Goal: Answer question/provide support

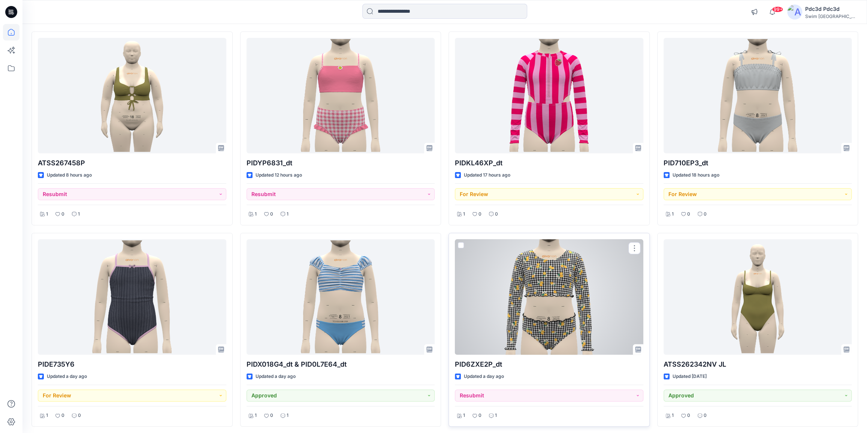
click at [562, 239] on div at bounding box center [549, 296] width 189 height 115
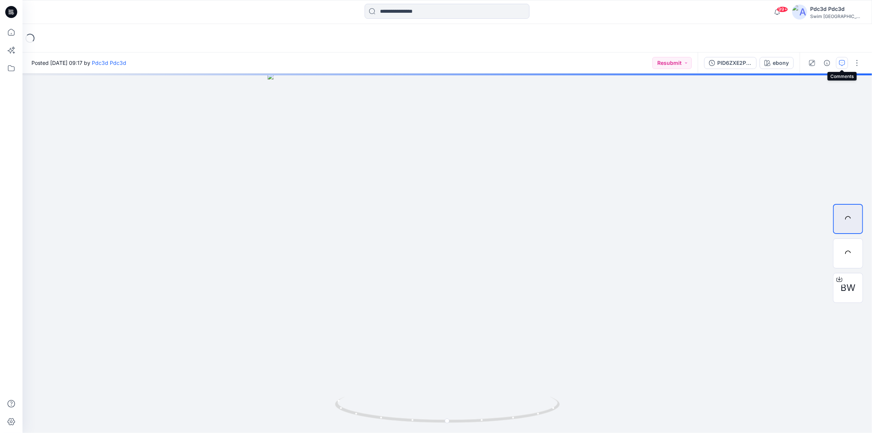
click at [842, 60] on icon "button" at bounding box center [842, 63] width 6 height 6
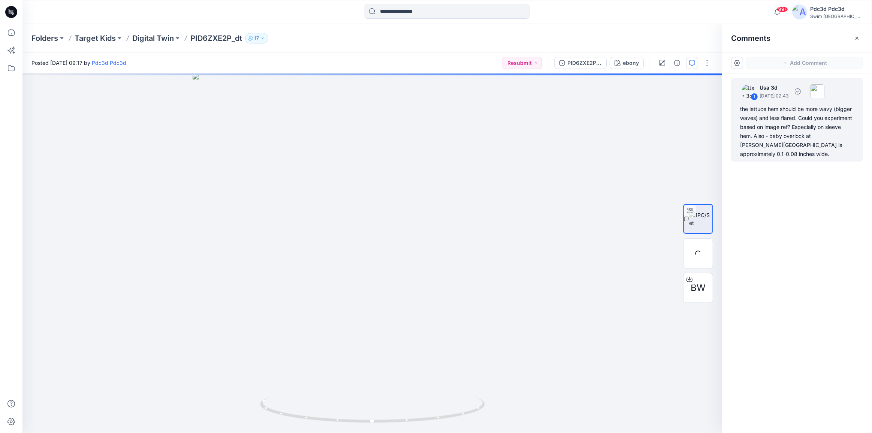
click at [787, 137] on div "the lettuce hem should be more wavy (bigger waves) and less flared. Could you e…" at bounding box center [797, 132] width 114 height 54
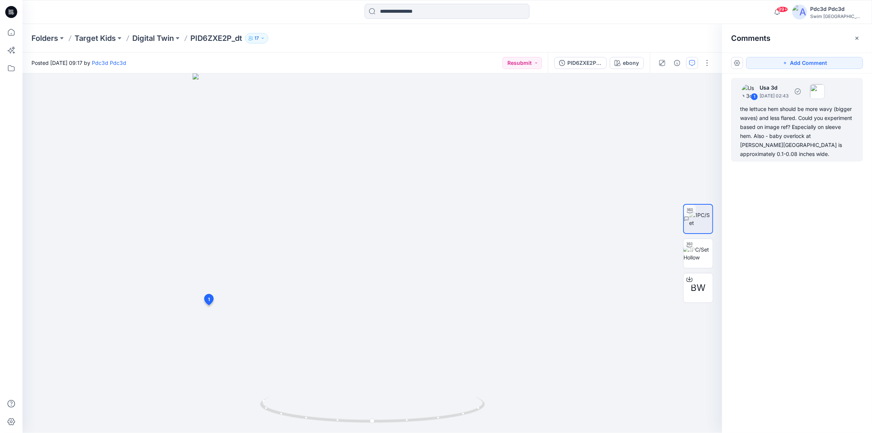
click at [776, 130] on div "the lettuce hem should be more wavy (bigger waves) and less flared. Could you e…" at bounding box center [797, 132] width 114 height 54
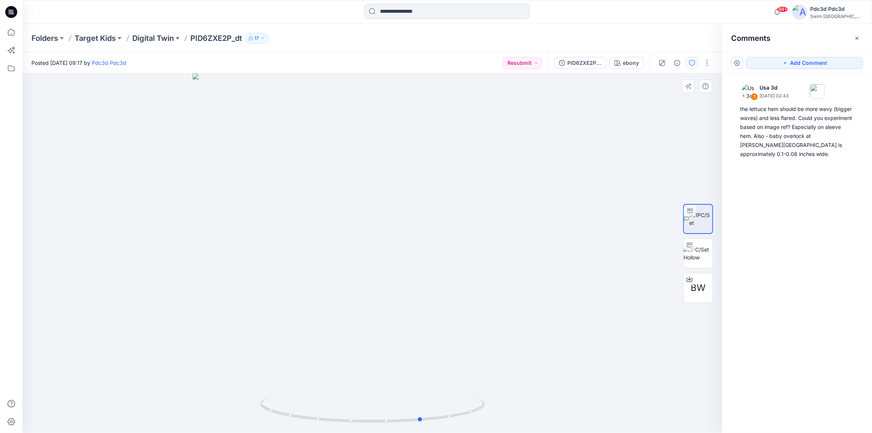
drag, startPoint x: 469, startPoint y: 410, endPoint x: 519, endPoint y: 402, distance: 50.8
click at [519, 402] on div at bounding box center [372, 252] width 700 height 359
drag, startPoint x: 486, startPoint y: 400, endPoint x: 453, endPoint y: 403, distance: 33.5
click at [453, 403] on icon at bounding box center [373, 411] width 227 height 28
click at [8, 36] on icon at bounding box center [11, 32] width 16 height 16
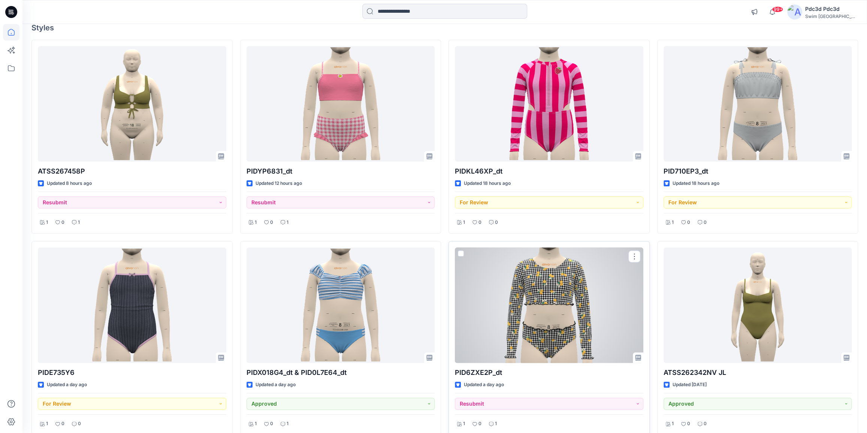
scroll to position [68, 0]
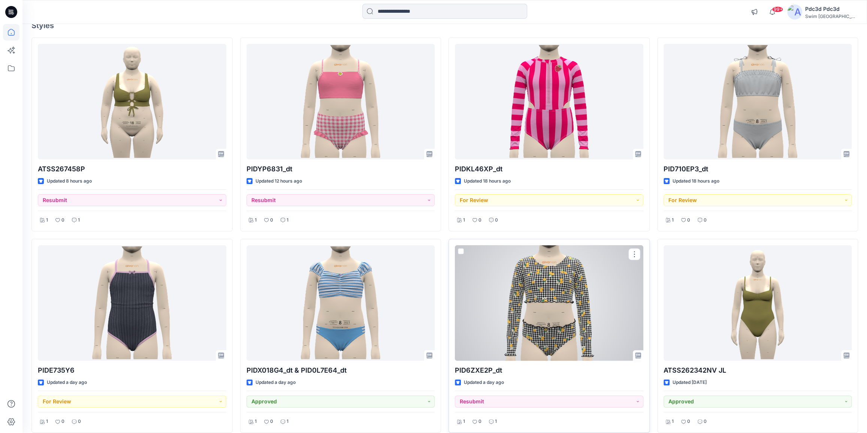
click at [564, 322] on div at bounding box center [549, 302] width 189 height 115
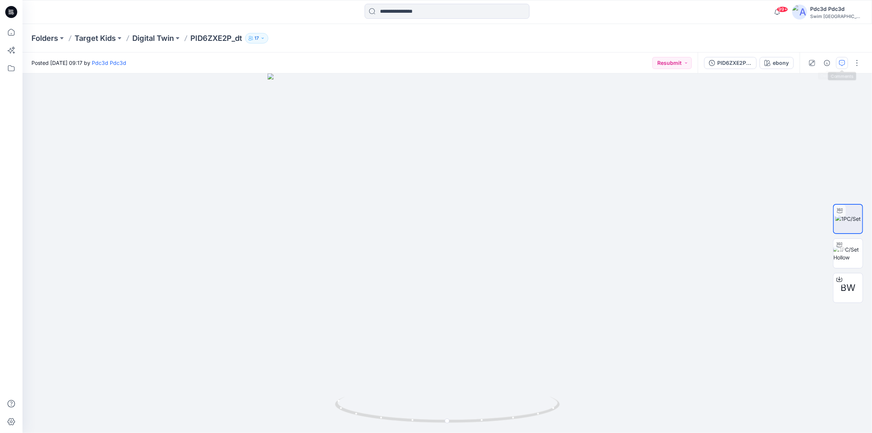
click at [836, 61] on button "button" at bounding box center [842, 63] width 12 height 12
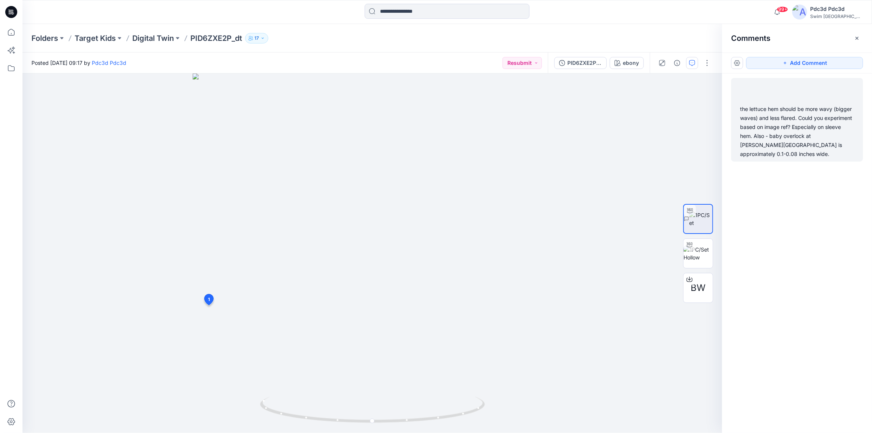
click at [755, 110] on div "the lettuce hem should be more wavy (bigger waves) and less flared. Could you e…" at bounding box center [797, 132] width 114 height 54
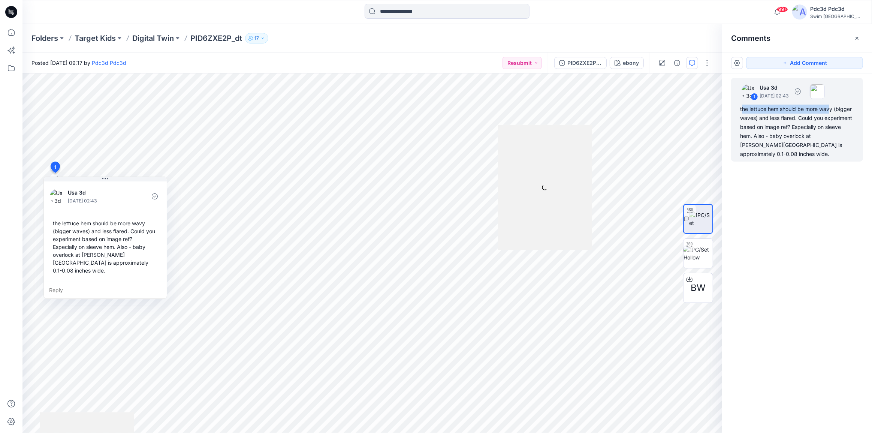
drag, startPoint x: 743, startPoint y: 107, endPoint x: 831, endPoint y: 113, distance: 87.9
click at [831, 113] on div "the lettuce hem should be more wavy (bigger waves) and less flared. Could you e…" at bounding box center [797, 132] width 114 height 54
drag, startPoint x: 755, startPoint y: 118, endPoint x: 739, endPoint y: 117, distance: 15.8
click at [739, 117] on div "1 Usa 3d [DATE] 02:43 the lettuce hem should be more wavy (bigger waves) and le…" at bounding box center [797, 120] width 132 height 84
click at [778, 117] on div "the lettuce hem should be more wavy (bigger waves) and less flared. Could you e…" at bounding box center [797, 132] width 114 height 54
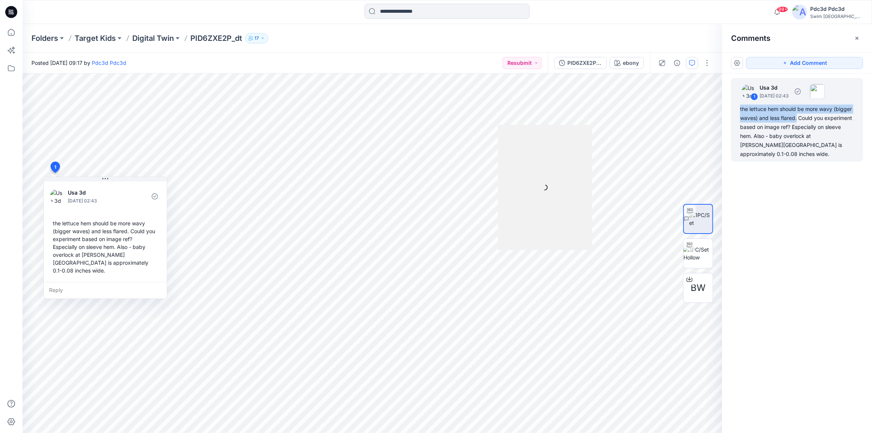
drag, startPoint x: 797, startPoint y: 117, endPoint x: 736, endPoint y: 109, distance: 60.8
click at [736, 109] on div "1 Usa 3d [DATE] 02:43 the lettuce hem should be more wavy (bigger waves) and le…" at bounding box center [797, 120] width 132 height 84
click at [817, 120] on div "the lettuce hem should be more wavy (bigger waves) and less flared. Could you e…" at bounding box center [797, 132] width 114 height 54
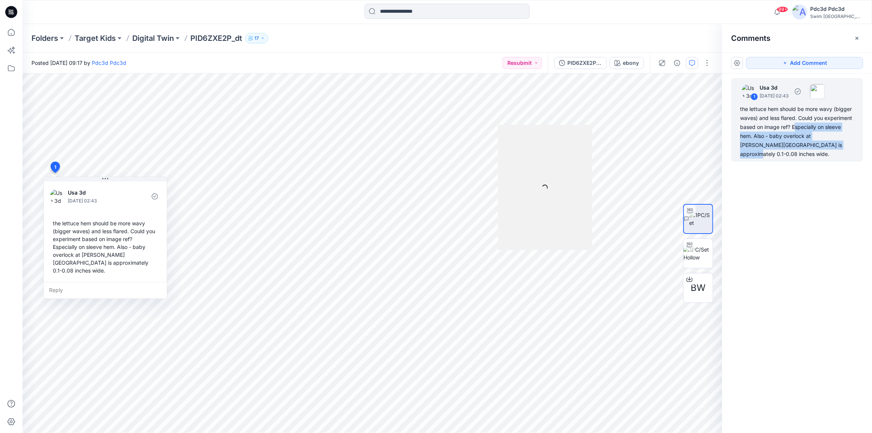
drag, startPoint x: 794, startPoint y: 124, endPoint x: 813, endPoint y: 150, distance: 32.2
click at [811, 146] on div "the lettuce hem should be more wavy (bigger waves) and less flared. Could you e…" at bounding box center [797, 132] width 114 height 54
click at [813, 177] on div "1 Usa 3d [DATE] 02:43 the lettuce hem should be more wavy (bigger waves) and le…" at bounding box center [797, 239] width 150 height 332
drag, startPoint x: 799, startPoint y: 117, endPoint x: 789, endPoint y: 129, distance: 15.7
click at [789, 129] on div "the lettuce hem should be more wavy (bigger waves) and less flared. Could you e…" at bounding box center [797, 132] width 114 height 54
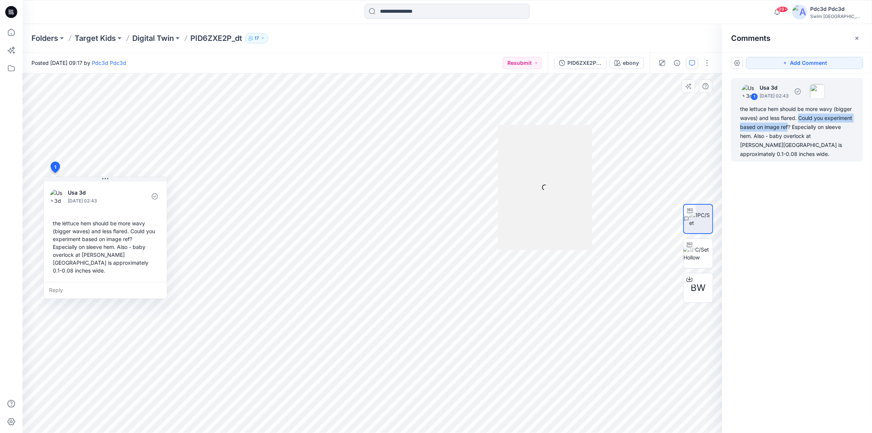
copy div "Could you experiment based on image ref"
click at [792, 127] on div "the lettuce hem should be more wavy (bigger waves) and less flared. Could you e…" at bounding box center [797, 132] width 114 height 54
drag, startPoint x: 795, startPoint y: 127, endPoint x: 751, endPoint y: 137, distance: 45.0
click at [751, 137] on div "the lettuce hem should be more wavy (bigger waves) and less flared. Could you e…" at bounding box center [797, 132] width 114 height 54
click at [774, 142] on div "the lettuce hem should be more wavy (bigger waves) and less flared. Could you e…" at bounding box center [797, 132] width 114 height 54
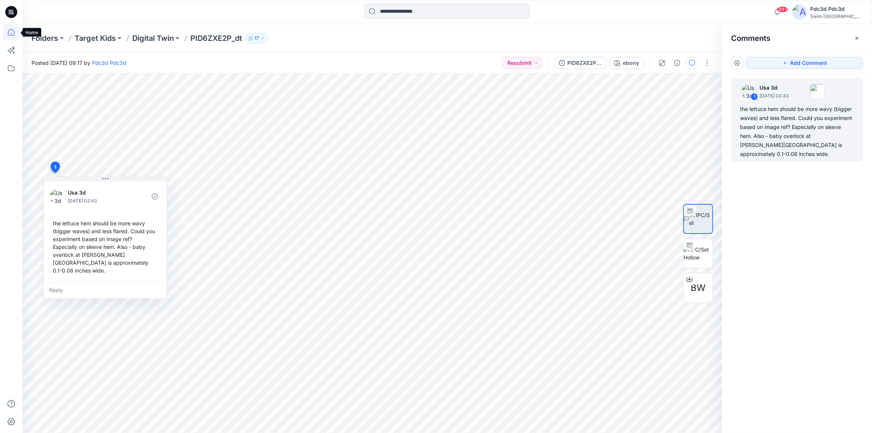
click at [6, 35] on icon at bounding box center [11, 32] width 16 height 16
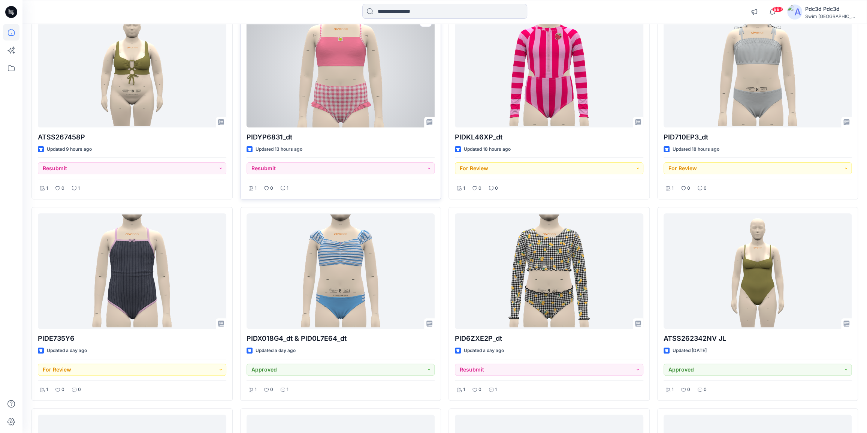
scroll to position [102, 0]
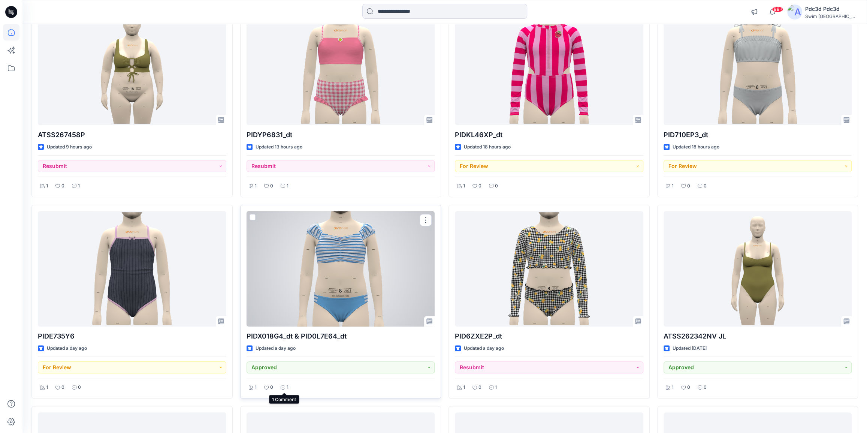
click at [287, 388] on p "1" at bounding box center [288, 387] width 2 height 8
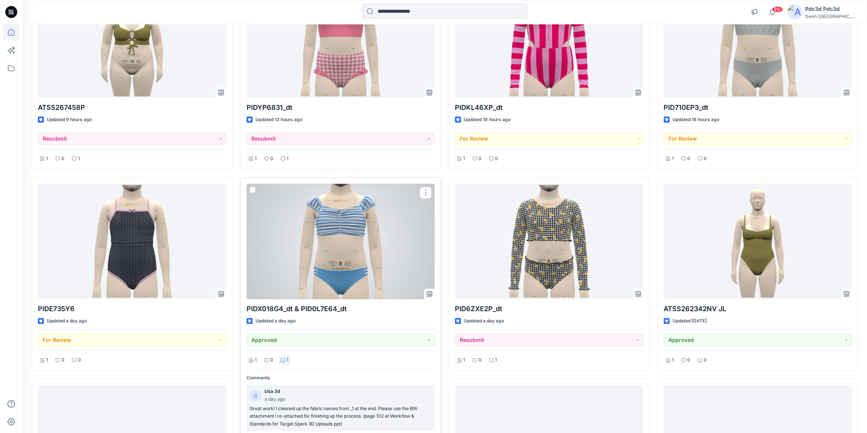
scroll to position [170, 0]
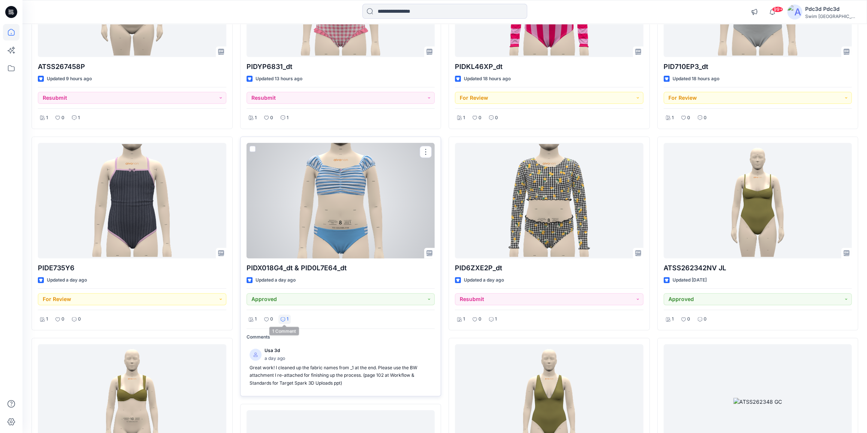
click at [285, 317] on div "1" at bounding box center [284, 318] width 12 height 9
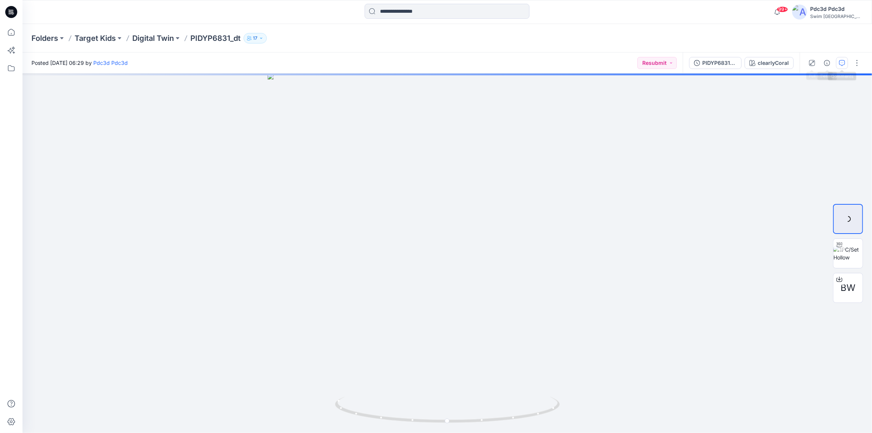
click at [840, 59] on button "button" at bounding box center [842, 63] width 12 height 12
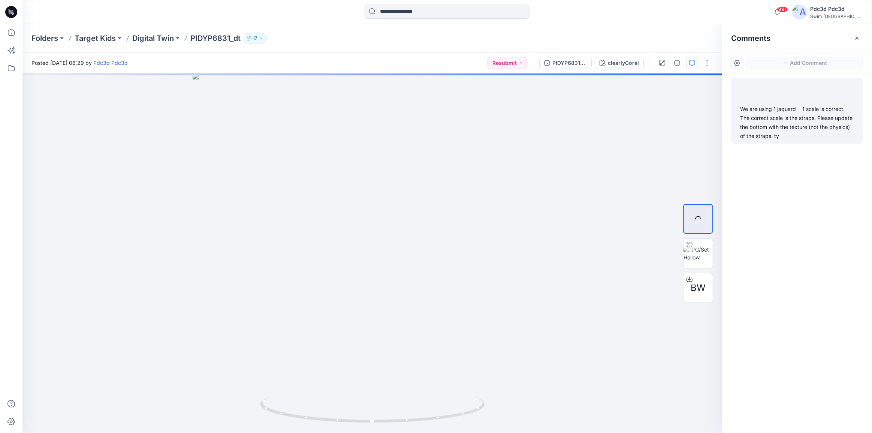
click at [785, 120] on div "We are using 1 jaquard = 1 scale is correct. The correct scale is the straps. P…" at bounding box center [797, 123] width 114 height 36
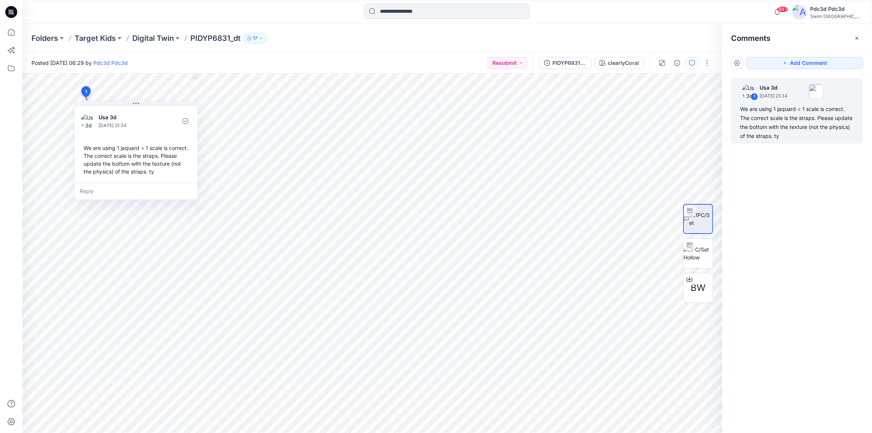
click at [160, 45] on div "Folders Target Kids Digital Twin PIDYP6831_dt 17" at bounding box center [447, 38] width 850 height 28
click at [162, 40] on p "Digital Twin" at bounding box center [153, 38] width 42 height 10
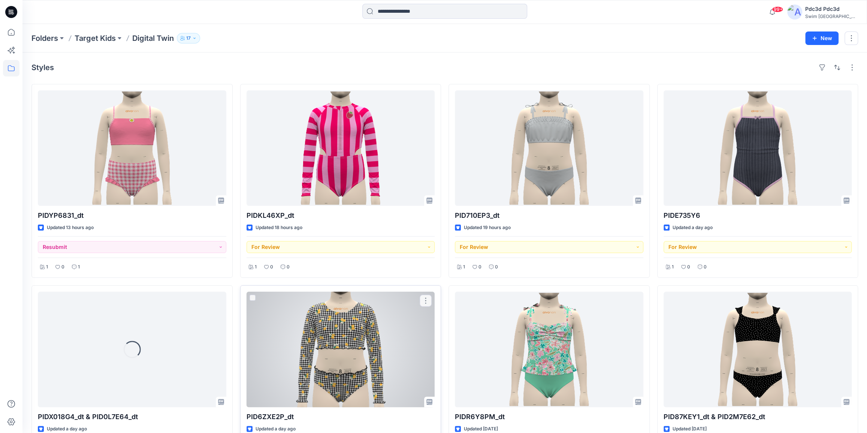
click at [335, 324] on div at bounding box center [341, 349] width 189 height 115
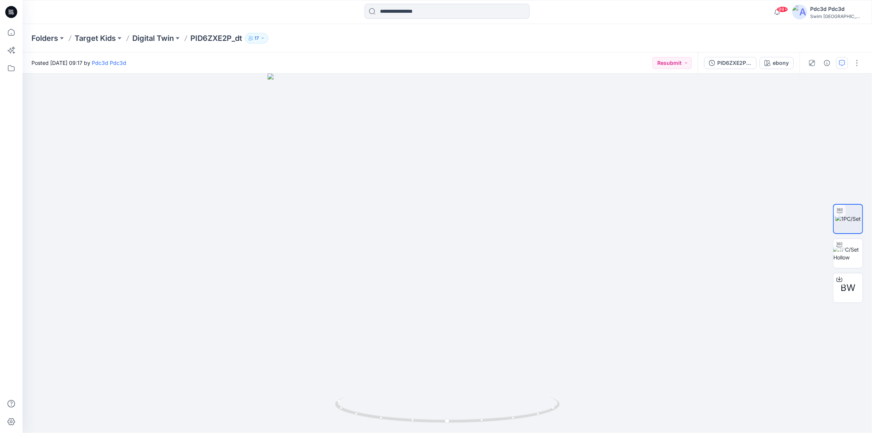
click at [841, 66] on button "button" at bounding box center [842, 63] width 12 height 12
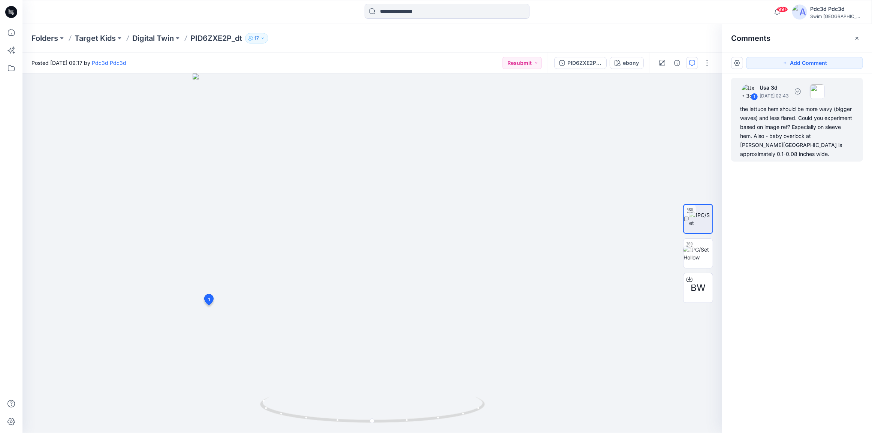
click at [773, 115] on div "the lettuce hem should be more wavy (bigger waves) and less flared. Could you e…" at bounding box center [797, 132] width 114 height 54
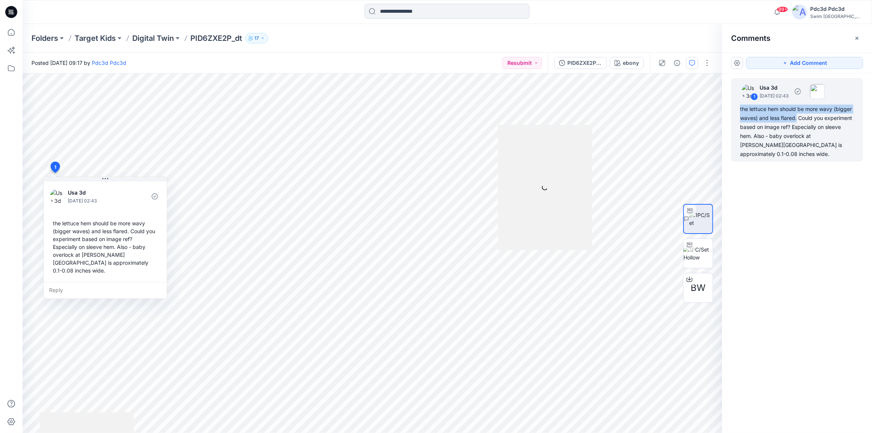
drag, startPoint x: 798, startPoint y: 119, endPoint x: 737, endPoint y: 109, distance: 61.6
click at [737, 109] on div "1 Usa 3d [DATE] 02:43 the lettuce hem should be more wavy (bigger waves) and le…" at bounding box center [797, 120] width 132 height 84
copy div "the lettuce hem should be more wavy (bigger waves) and less flared."
click at [793, 128] on div "the lettuce hem should be more wavy (bigger waves) and less flared. Could you e…" at bounding box center [797, 132] width 114 height 54
drag, startPoint x: 792, startPoint y: 128, endPoint x: 755, endPoint y: 136, distance: 38.0
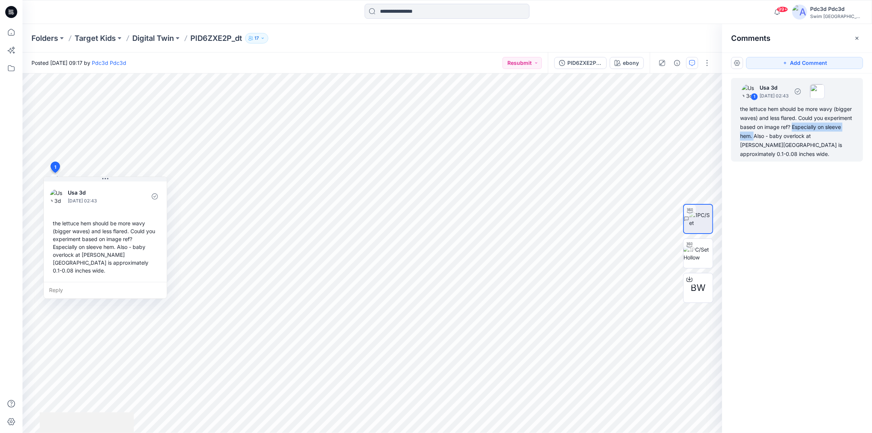
click at [755, 136] on div "the lettuce hem should be more wavy (bigger waves) and less flared. Could you e…" at bounding box center [797, 132] width 114 height 54
